Goal: Transaction & Acquisition: Purchase product/service

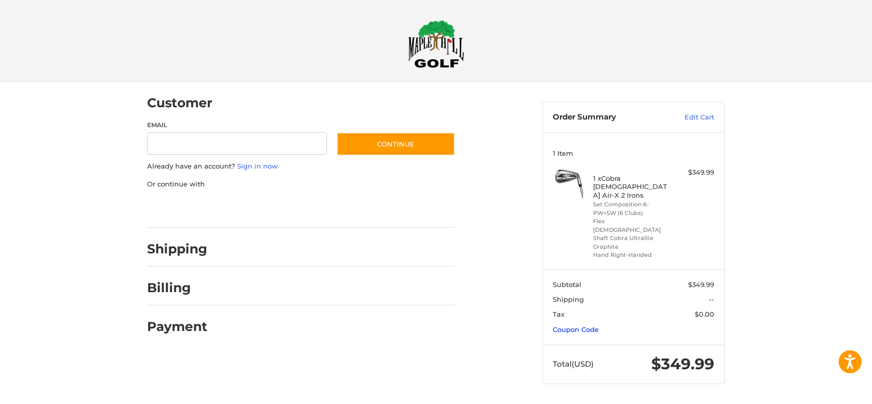
click at [587, 326] on link "Coupon Code" at bounding box center [577, 330] width 46 height 8
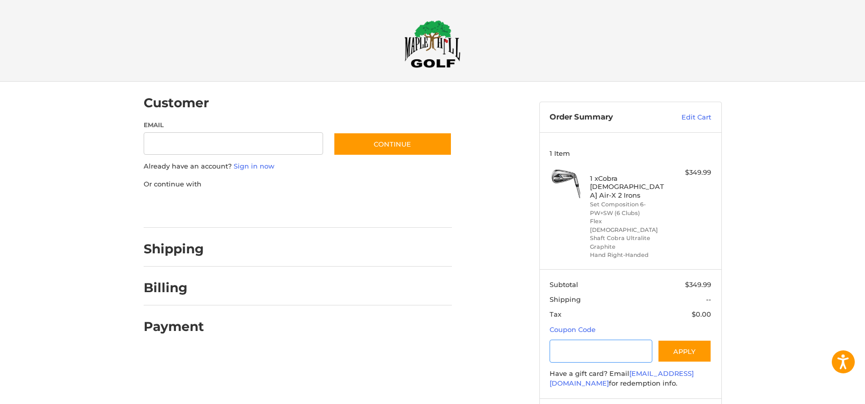
click at [575, 340] on input "Gift Certificate or Coupon Code" at bounding box center [600, 351] width 103 height 23
click at [577, 340] on input "Gift Certificate or Coupon Code" at bounding box center [600, 351] width 103 height 23
type input "*********"
click at [690, 340] on button "Apply" at bounding box center [684, 351] width 54 height 23
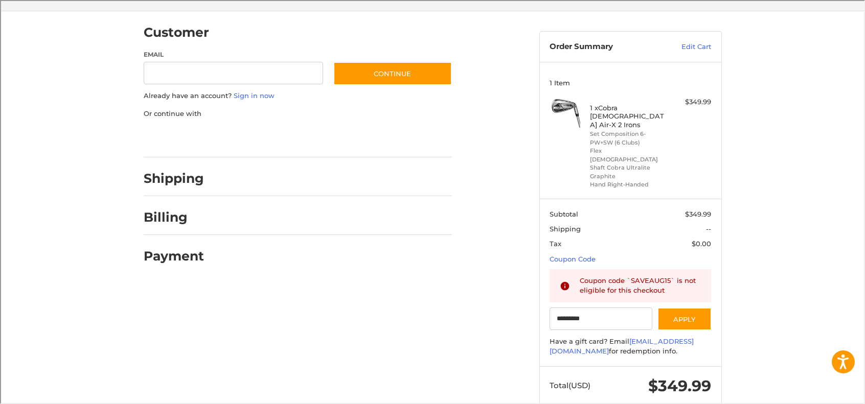
scroll to position [74, 0]
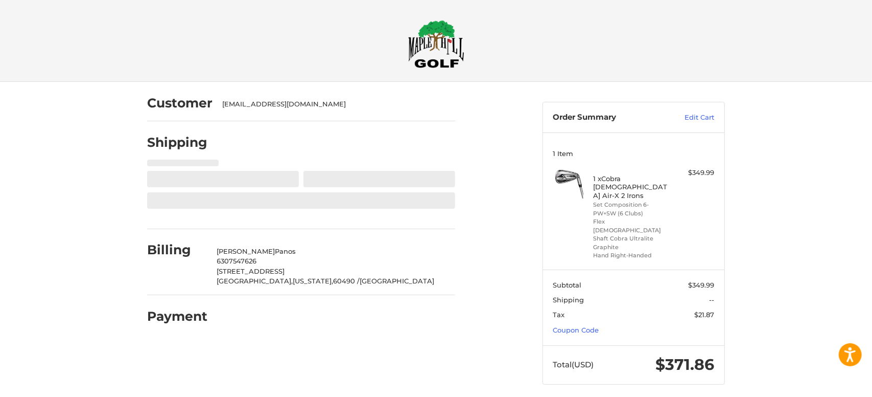
select select "**"
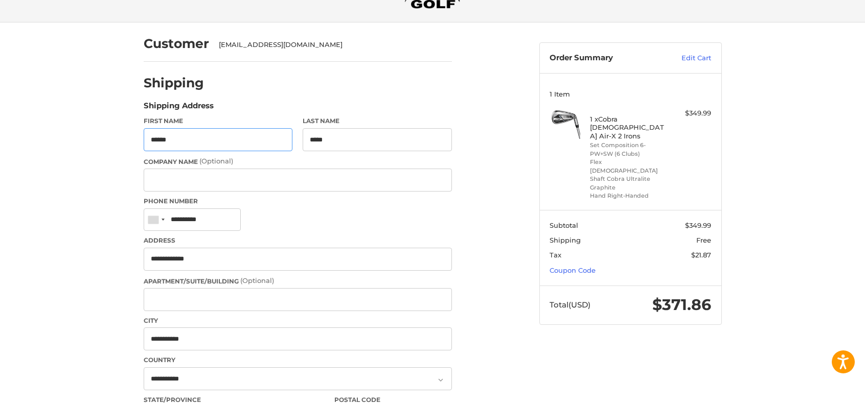
scroll to position [51, 0]
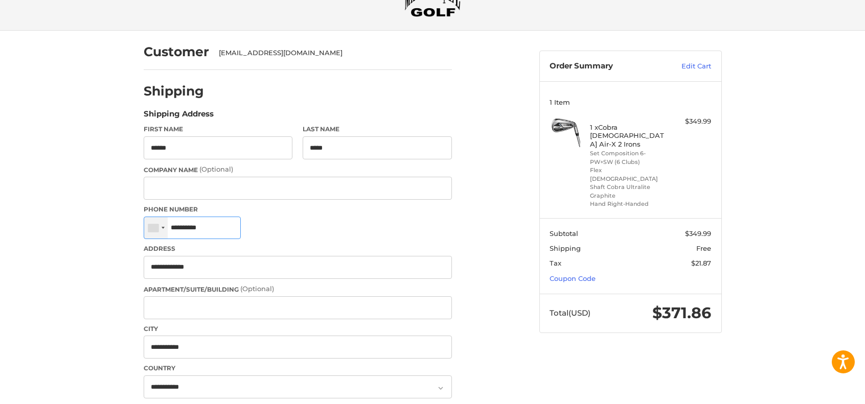
drag, startPoint x: 234, startPoint y: 228, endPoint x: 147, endPoint y: 221, distance: 87.7
click at [147, 221] on div "[GEOGRAPHIC_DATA] +1 [GEOGRAPHIC_DATA] (‫[GEOGRAPHIC_DATA]‬‎) +93 [GEOGRAPHIC_D…" at bounding box center [192, 228] width 97 height 23
click at [162, 227] on div at bounding box center [163, 228] width 3 height 2
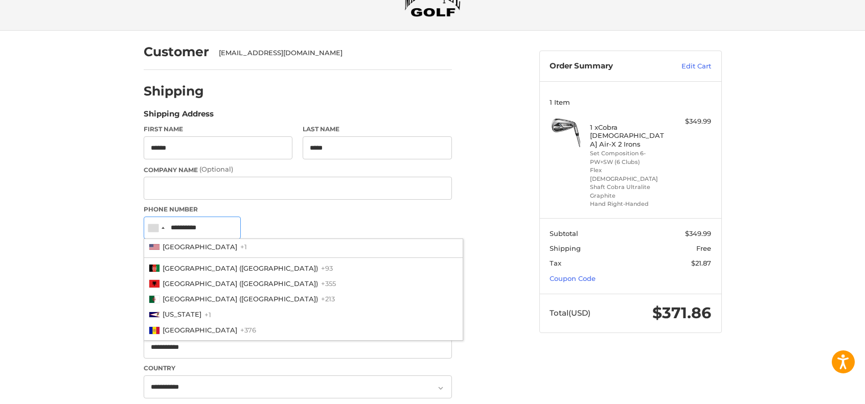
click at [241, 220] on input "**********" at bounding box center [192, 228] width 97 height 23
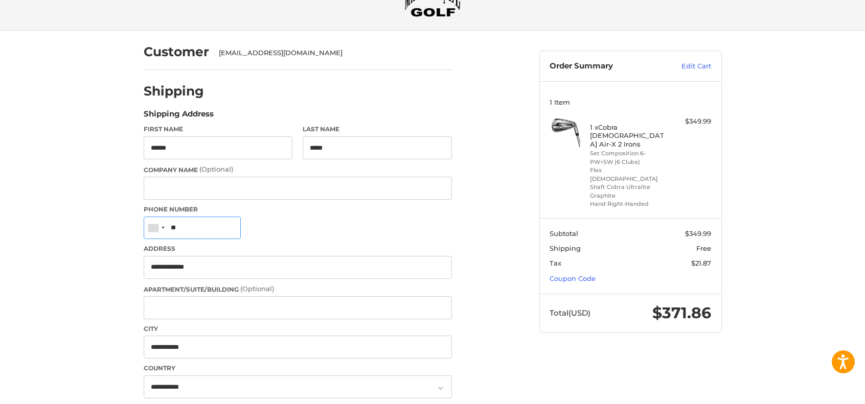
type input "*"
click at [241, 222] on input "Phone Number" at bounding box center [192, 228] width 97 height 23
type input "**********"
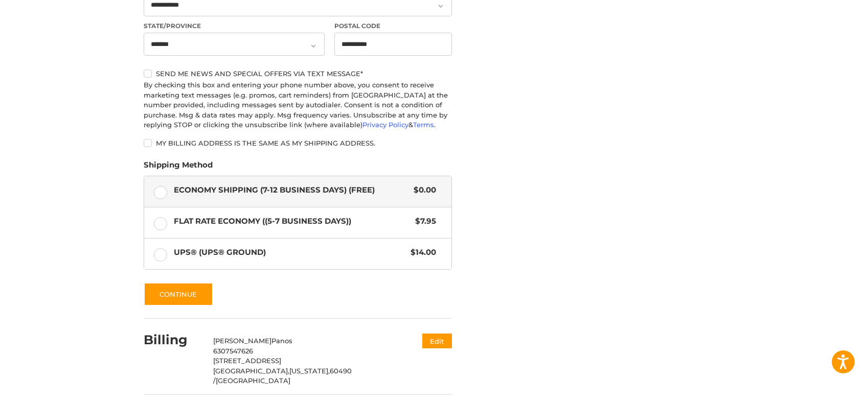
scroll to position [462, 0]
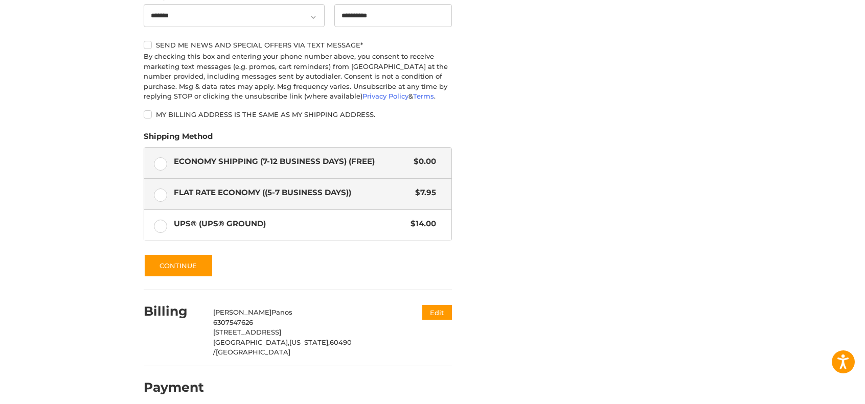
click at [157, 196] on label "Flat Rate Economy ((5-7 Business Days)) $7.95" at bounding box center [297, 194] width 307 height 31
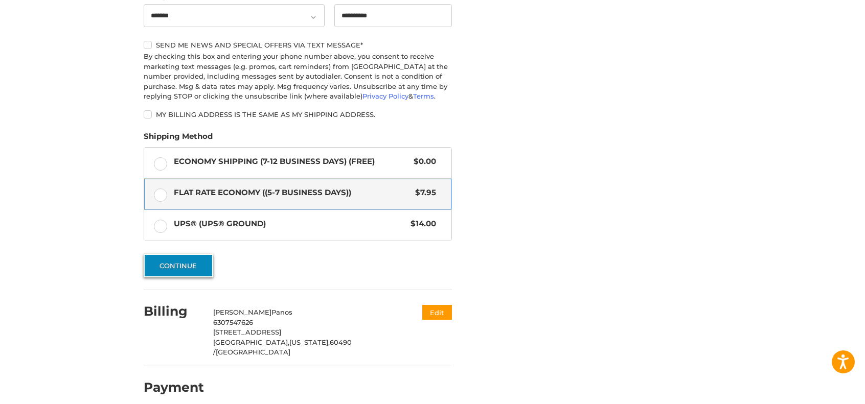
scroll to position [461, 0]
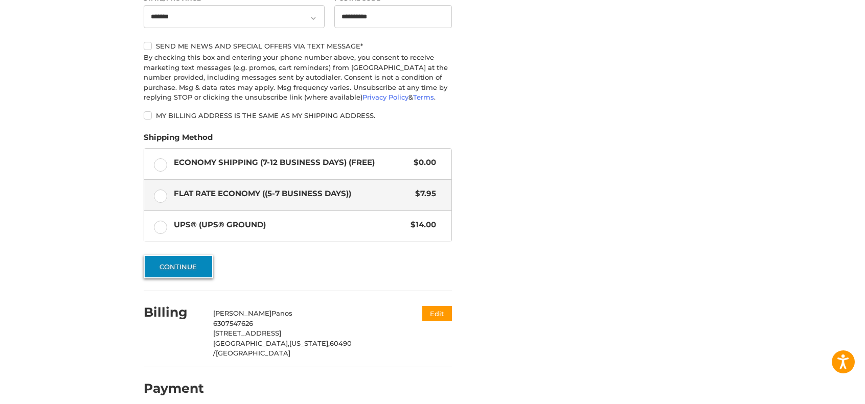
click at [180, 268] on button "Continue" at bounding box center [179, 267] width 70 height 24
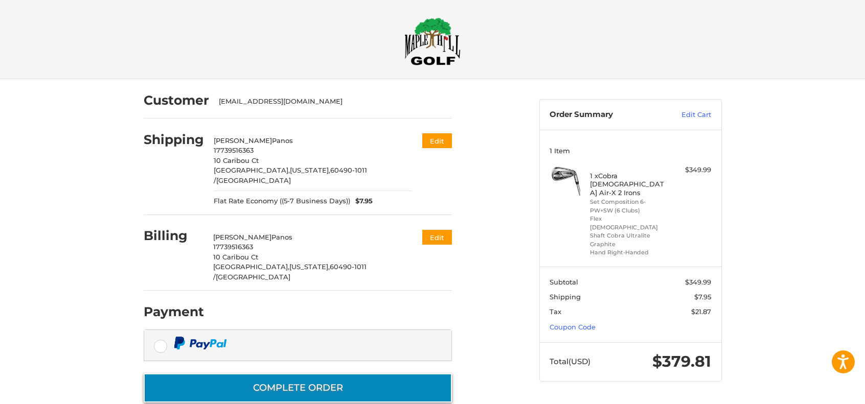
scroll to position [2, 0]
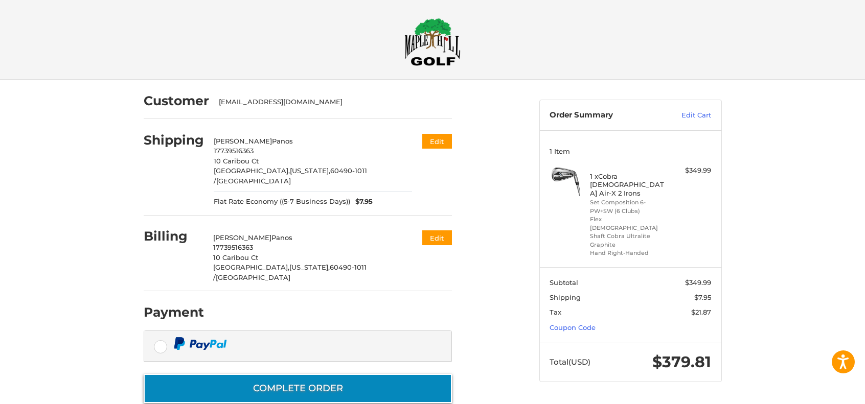
click at [313, 374] on button "Complete order" at bounding box center [298, 388] width 308 height 29
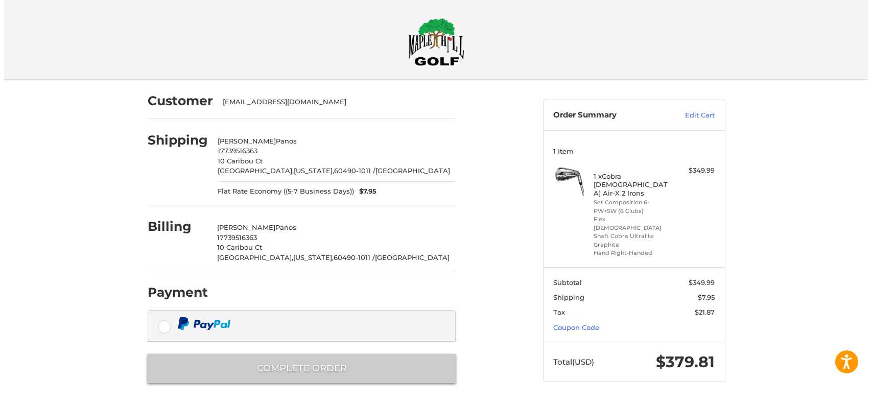
scroll to position [0, 0]
